Goal: Task Accomplishment & Management: Manage account settings

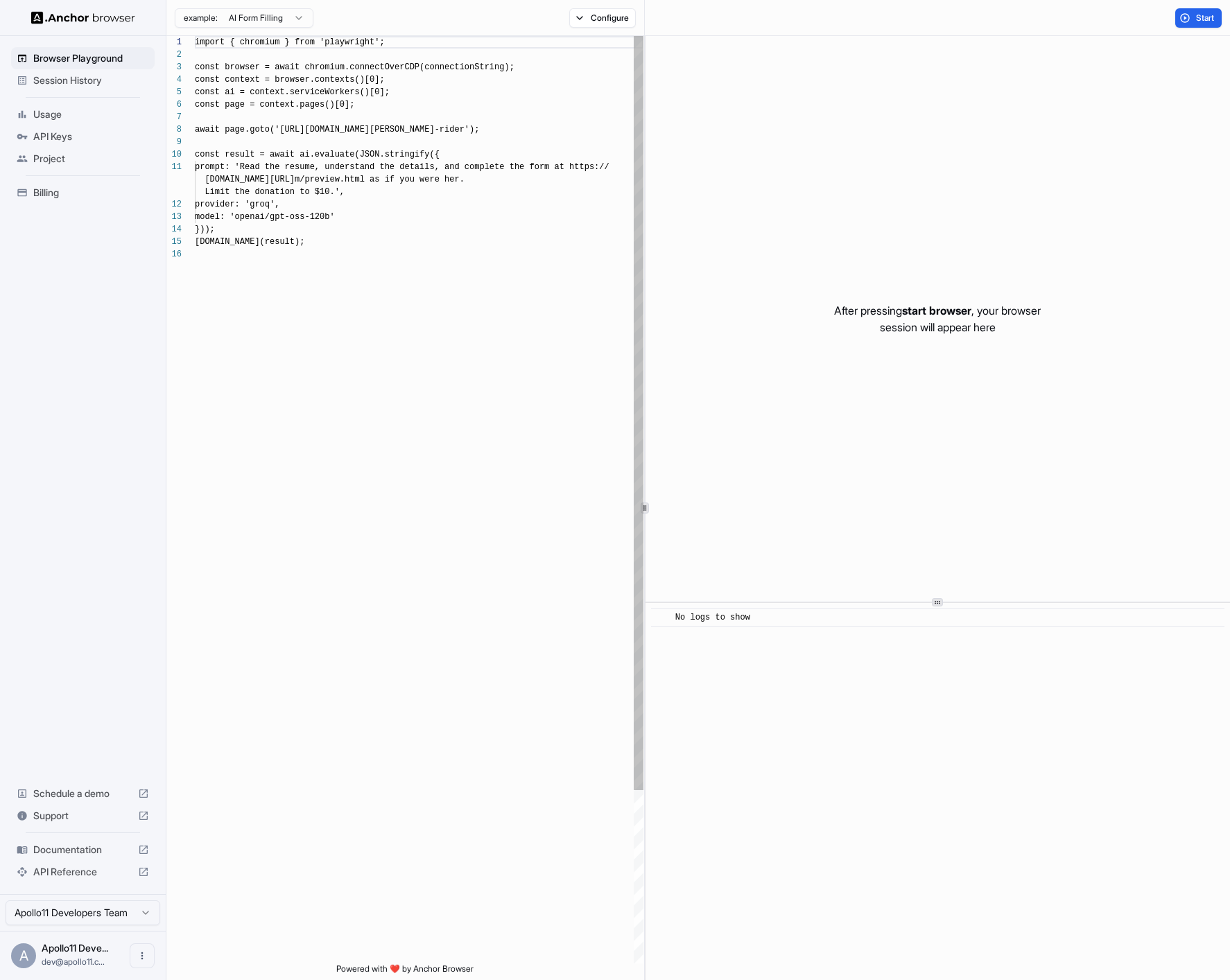
scroll to position [125, 0]
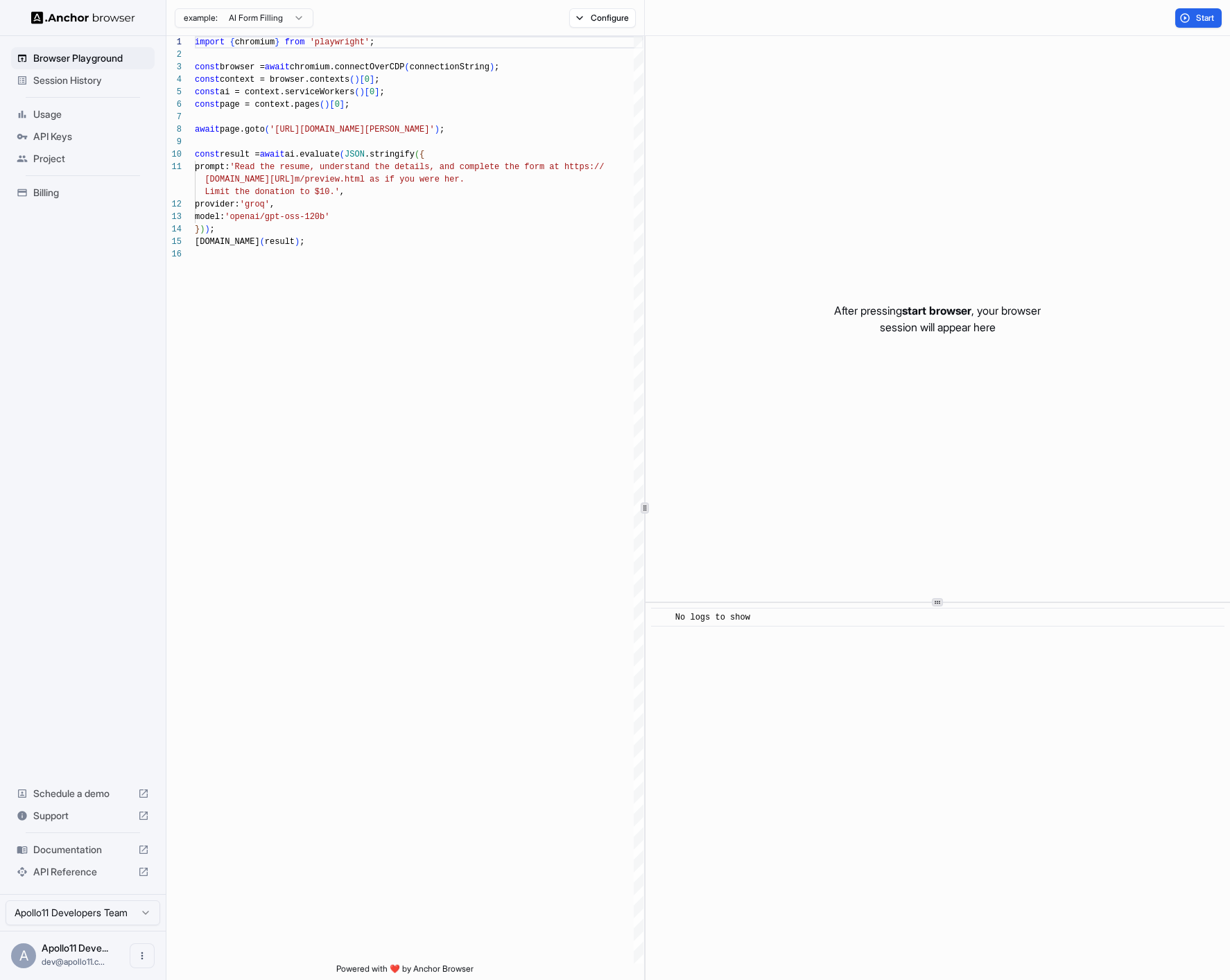
click at [62, 140] on span "API Keys" at bounding box center [91, 136] width 116 height 14
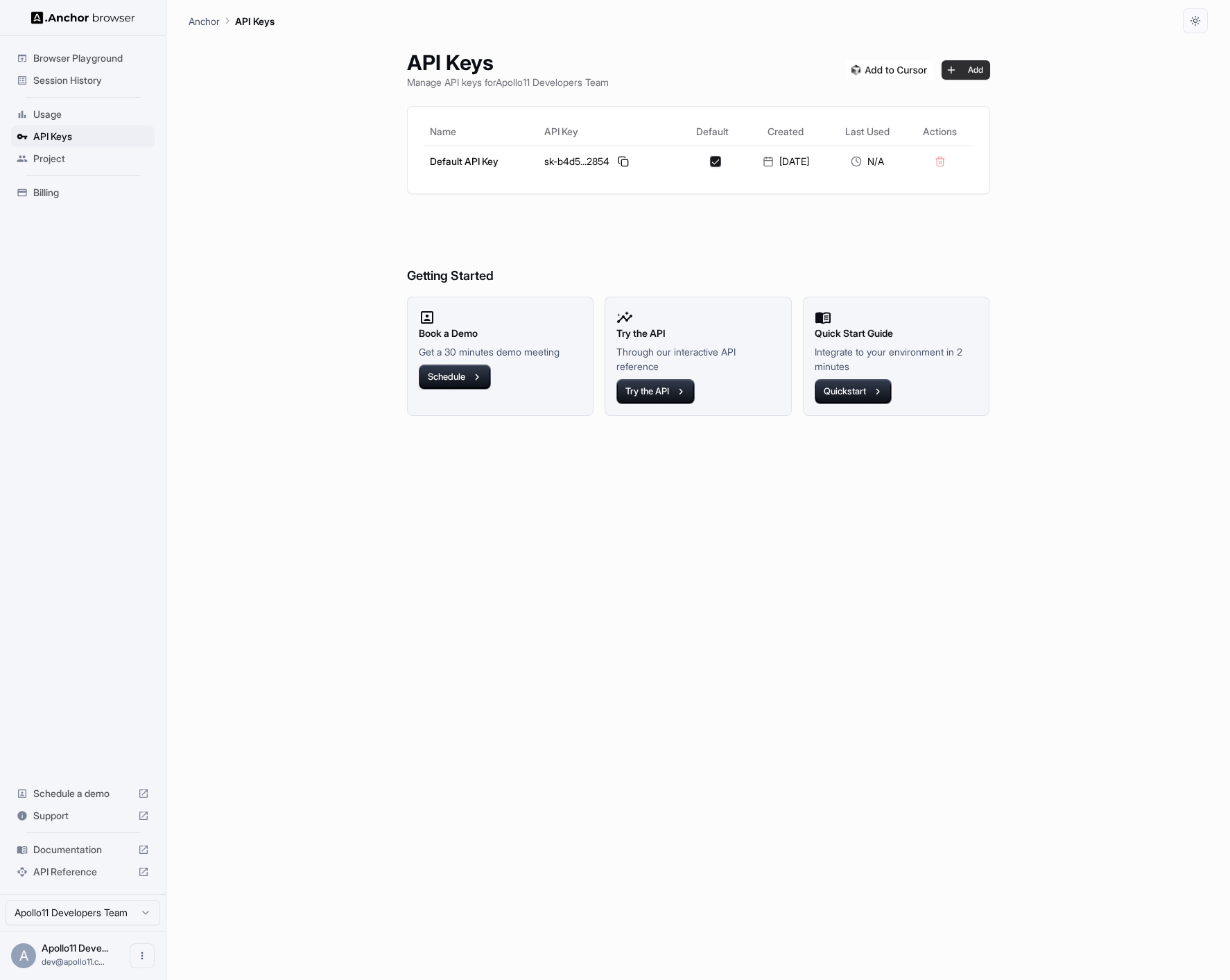
click at [982, 68] on button "Add" at bounding box center [965, 70] width 48 height 20
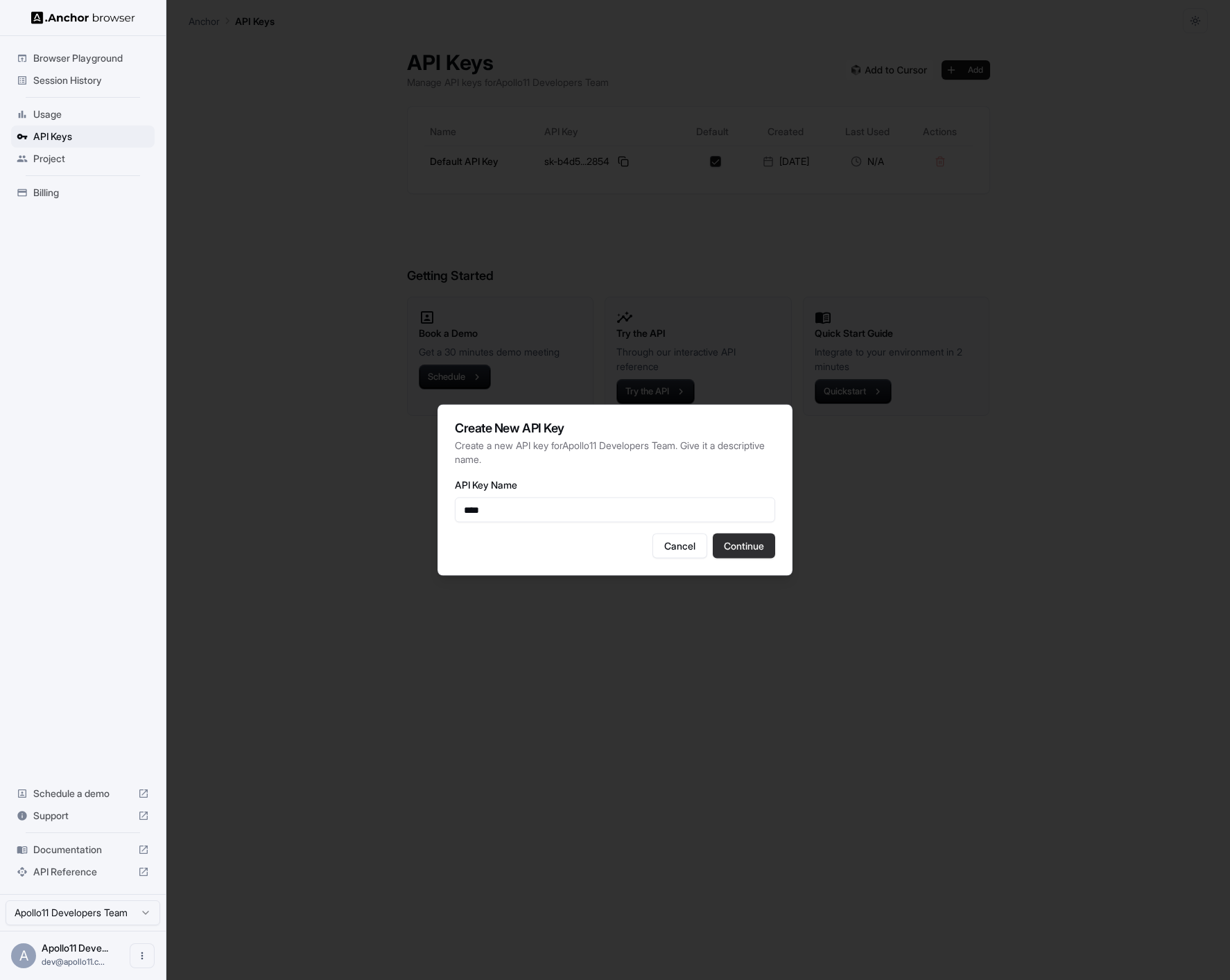
type input "****"
click at [742, 554] on button "Continue" at bounding box center [744, 546] width 62 height 25
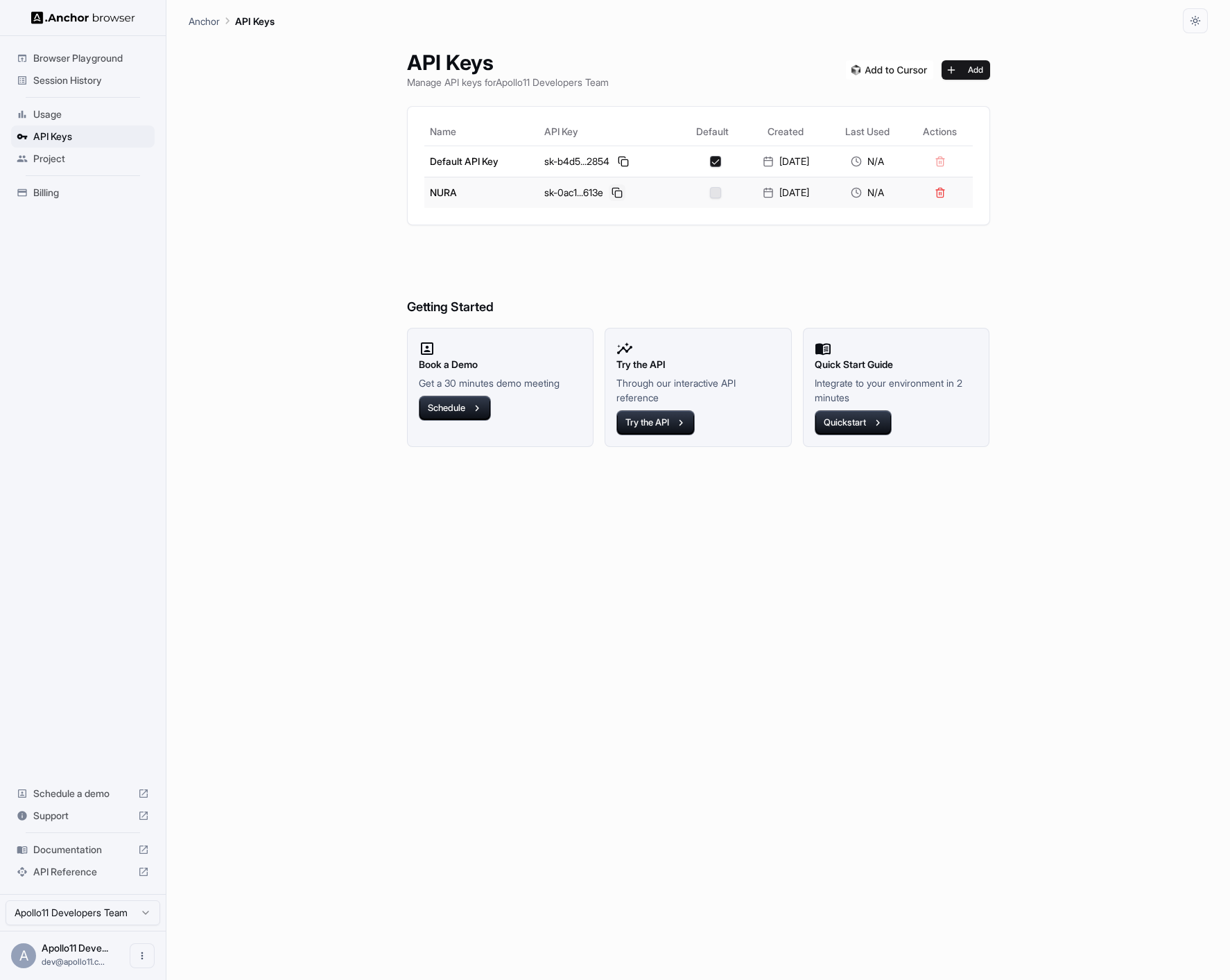
click at [617, 197] on button at bounding box center [617, 193] width 16 height 16
click at [77, 109] on span "Usage" at bounding box center [91, 114] width 116 height 14
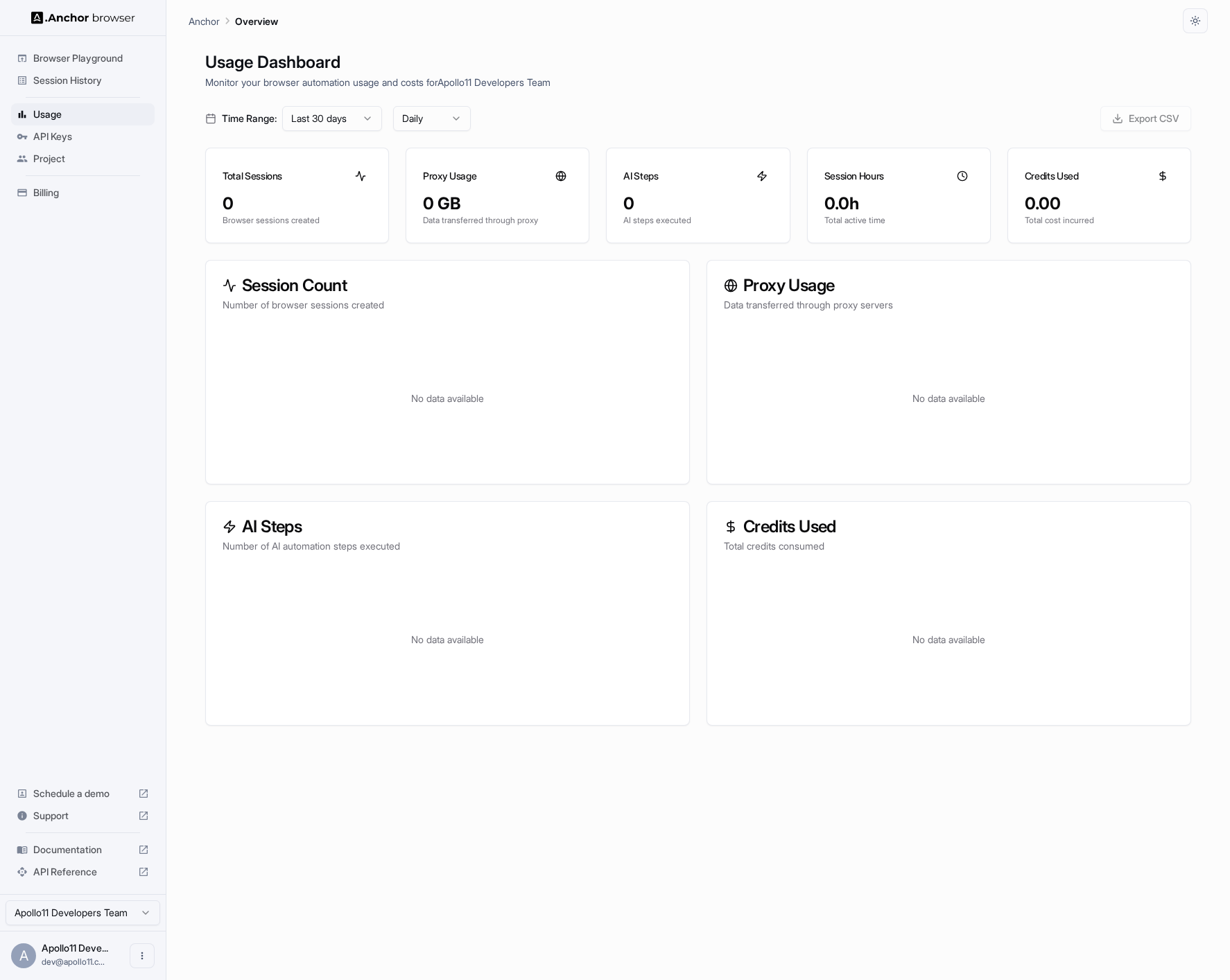
click at [71, 145] on div "API Keys" at bounding box center [83, 136] width 144 height 22
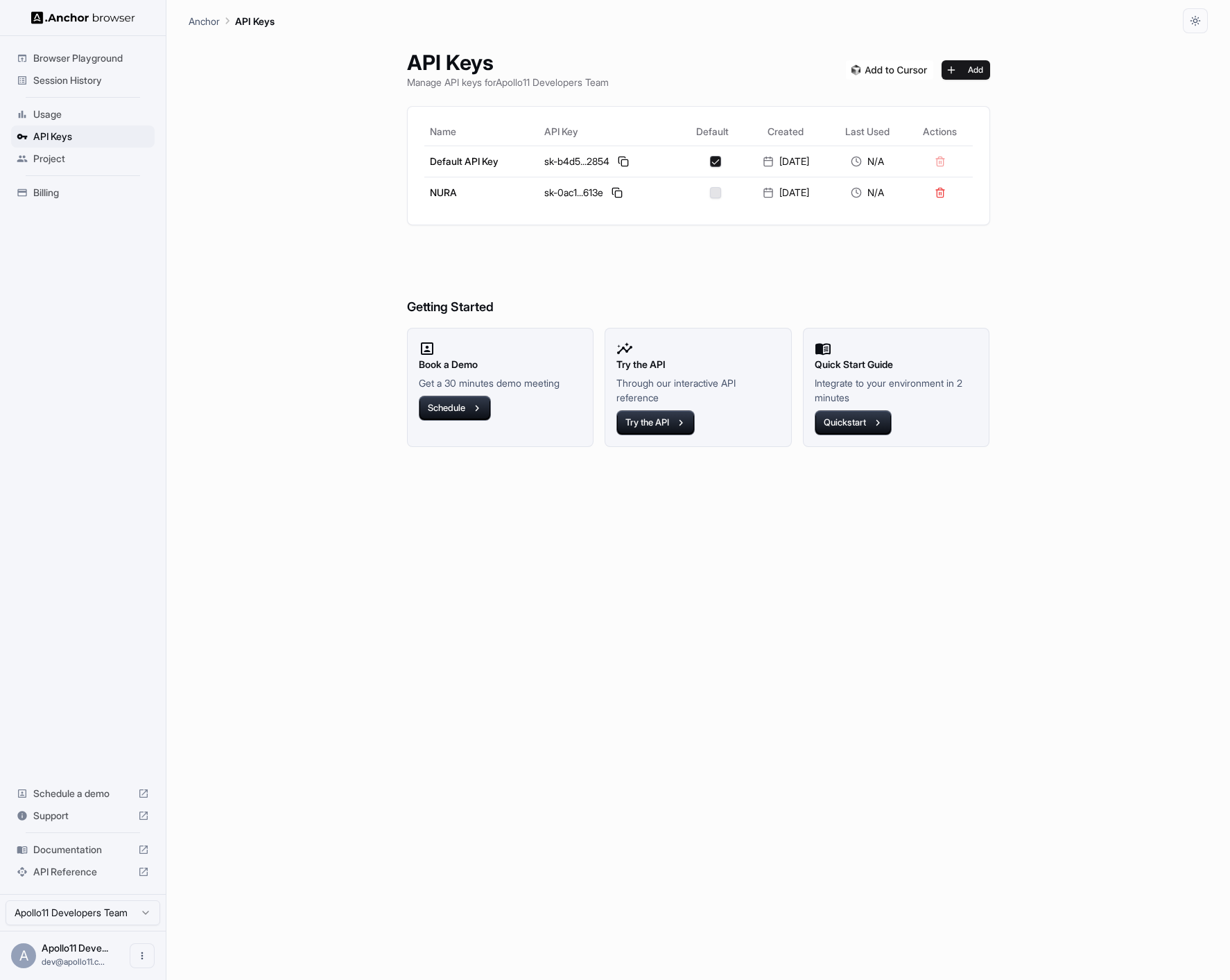
click at [88, 78] on span "Session History" at bounding box center [91, 80] width 116 height 14
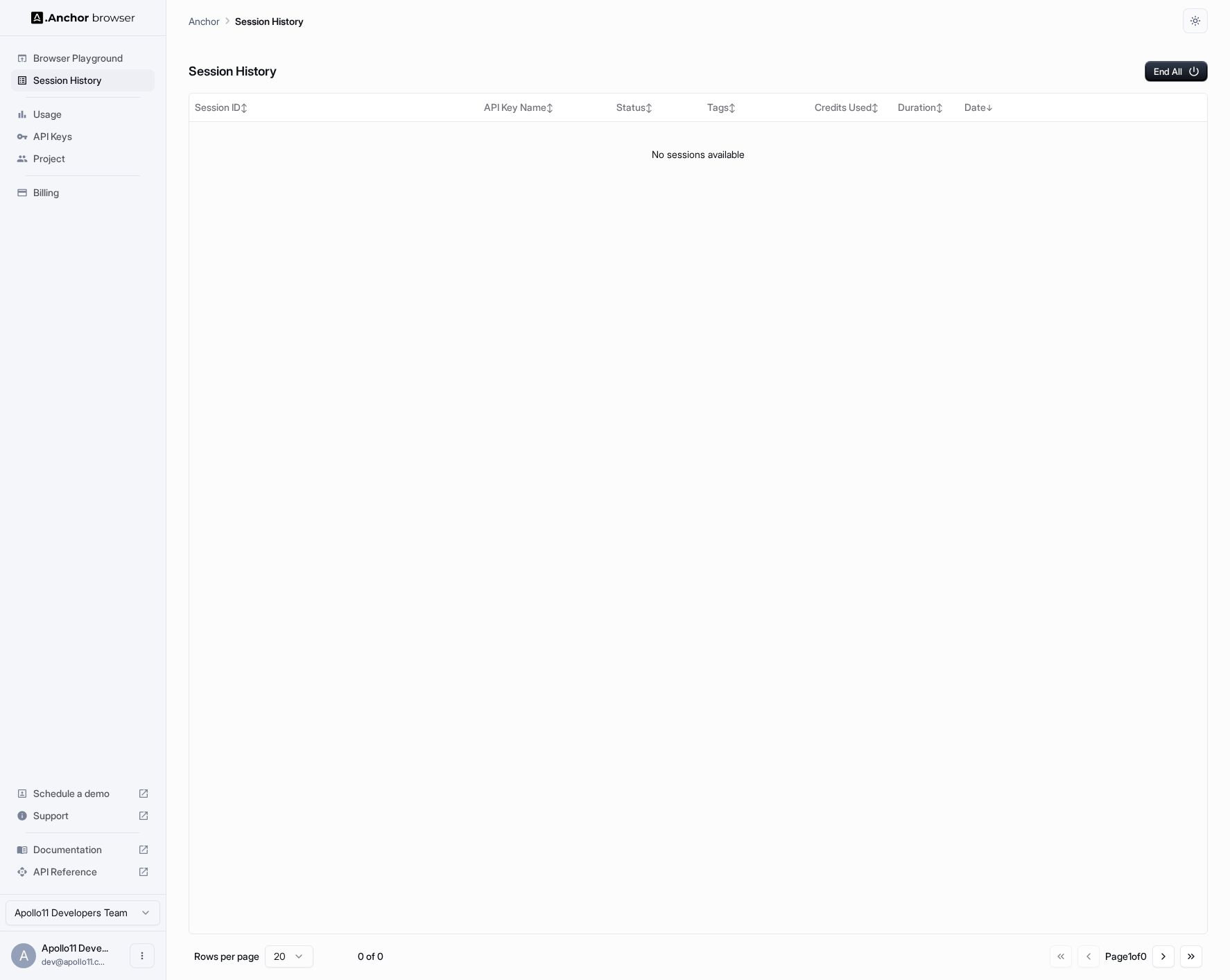
click at [51, 189] on span "Billing" at bounding box center [91, 193] width 116 height 14
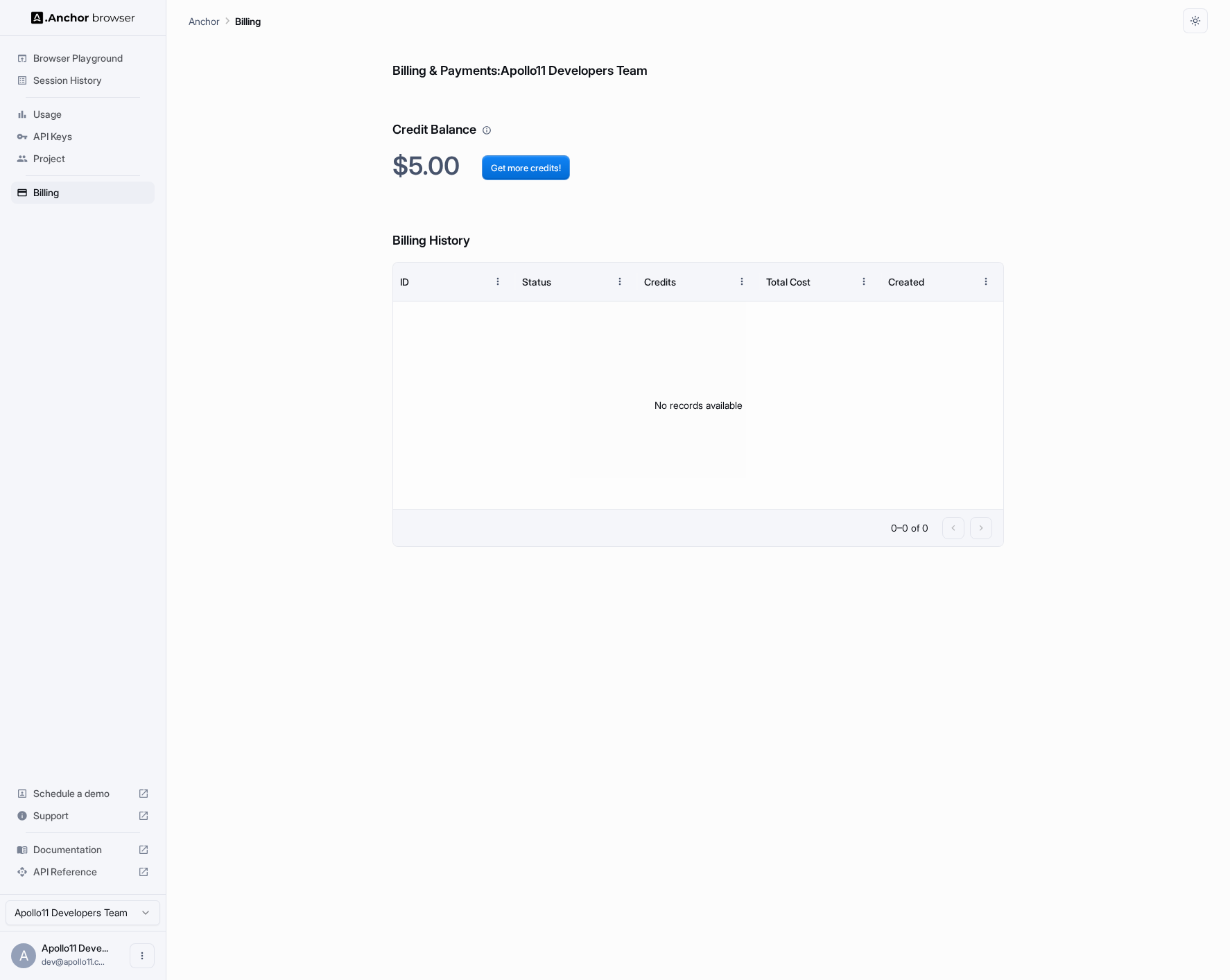
click at [49, 119] on span "Usage" at bounding box center [91, 114] width 116 height 14
